Goal: Transaction & Acquisition: Purchase product/service

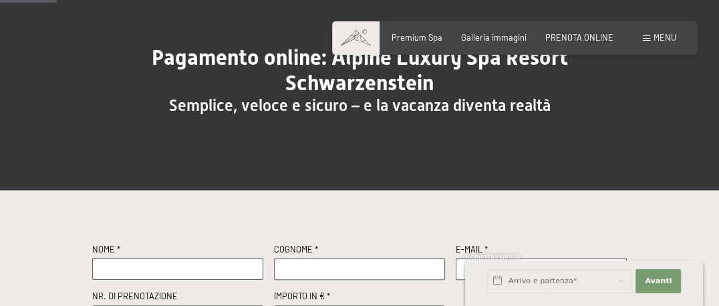
scroll to position [200, 0]
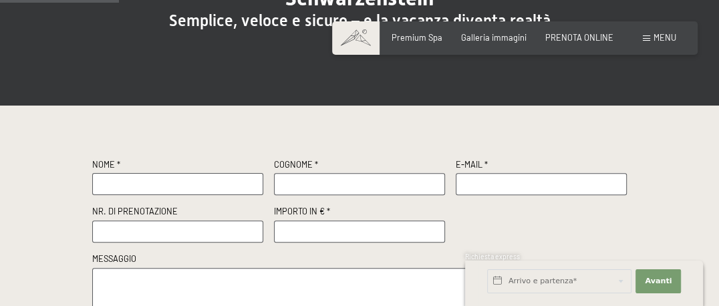
click at [226, 176] on input "text" at bounding box center [177, 184] width 171 height 22
type input "o"
type input "ONOFRIO"
click at [344, 182] on input "text" at bounding box center [359, 184] width 171 height 22
type input "LERARIO"
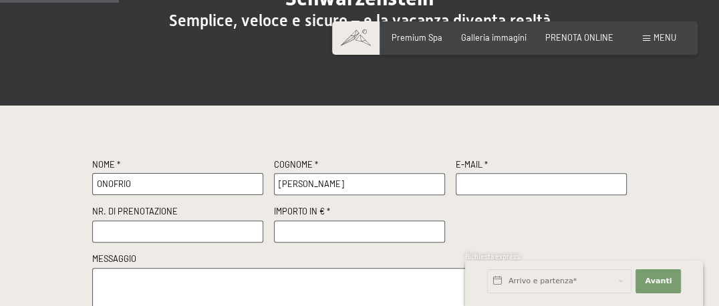
click at [477, 180] on input "text" at bounding box center [540, 184] width 171 height 22
type input "tweetyd@libero.it"
click at [217, 232] on input "text" at bounding box center [177, 231] width 171 height 22
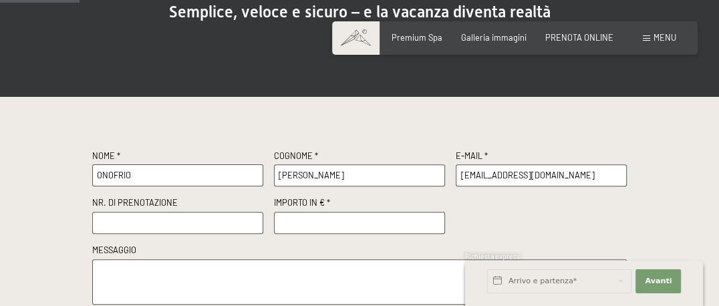
scroll to position [267, 0]
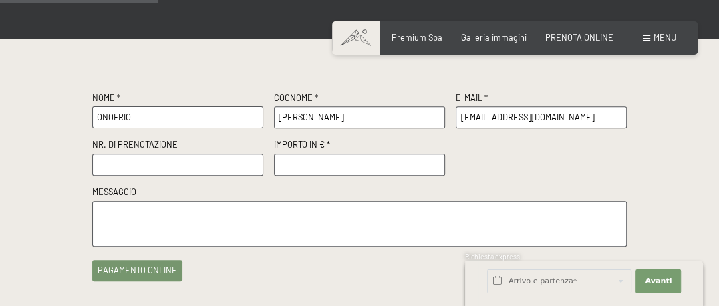
click at [339, 167] on input "number" at bounding box center [359, 165] width 171 height 22
click at [434, 170] on input "number" at bounding box center [359, 165] width 171 height 22
click at [434, 155] on input "number" at bounding box center [359, 165] width 171 height 22
click at [412, 167] on input "number" at bounding box center [359, 165] width 171 height 22
type input "1000"
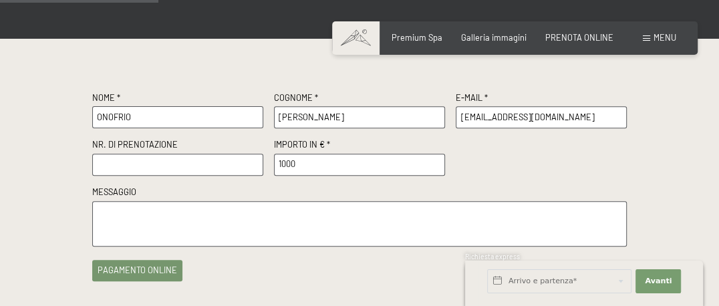
click at [166, 171] on input "text" at bounding box center [177, 165] width 171 height 22
click at [167, 222] on textarea at bounding box center [359, 224] width 534 height 46
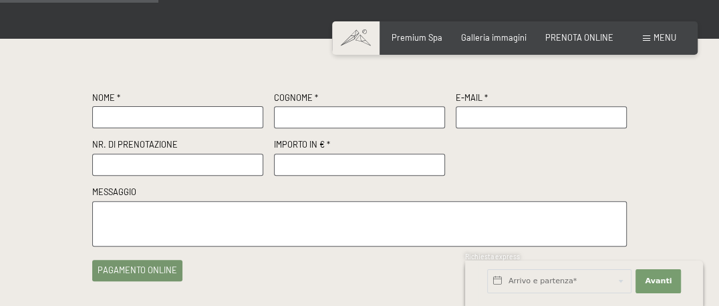
click at [166, 158] on input "text" at bounding box center [177, 165] width 171 height 22
type input "R60581/2025"
click at [309, 160] on input "number" at bounding box center [359, 165] width 171 height 22
click at [433, 156] on input "number" at bounding box center [359, 165] width 171 height 22
click at [433, 159] on input "1" at bounding box center [359, 165] width 171 height 22
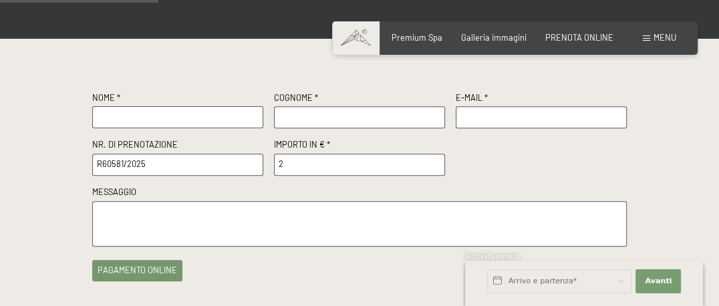
type input "2"
click at [433, 159] on input "2" at bounding box center [359, 165] width 171 height 22
type input "1000"
click at [140, 116] on input "text" at bounding box center [177, 117] width 171 height 22
type input "L"
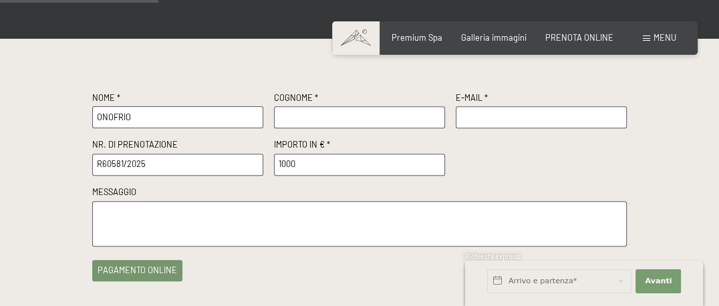
type input "ONOFRIO"
click at [350, 113] on input "text" at bounding box center [359, 117] width 171 height 22
type input "LERARIO"
drag, startPoint x: 492, startPoint y: 115, endPoint x: 485, endPoint y: 114, distance: 7.4
click at [490, 115] on input "text" at bounding box center [540, 117] width 171 height 22
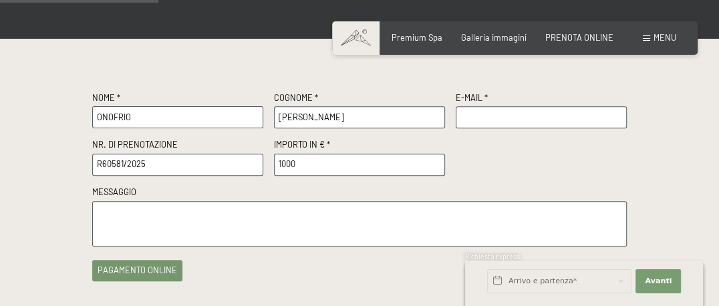
type input "tweetyd@libero.it"
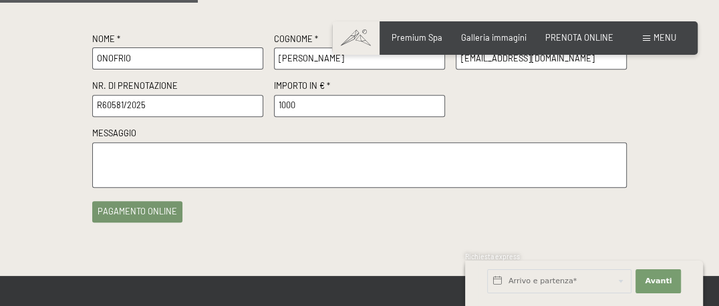
scroll to position [333, 0]
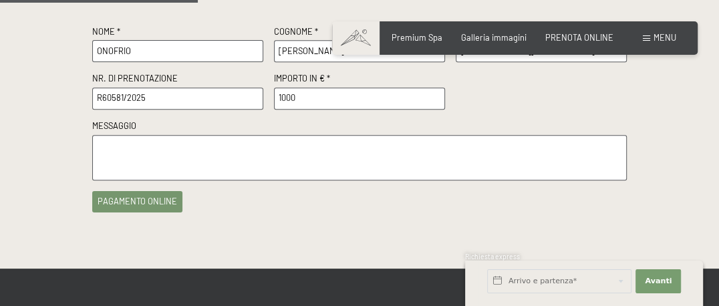
click at [156, 202] on button "pagamento online" at bounding box center [137, 201] width 90 height 21
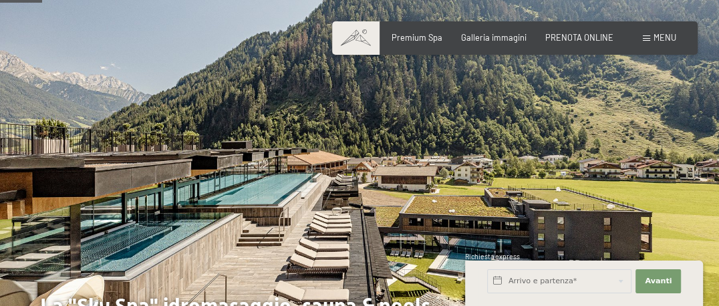
scroll to position [66, 0]
